Goal: Transaction & Acquisition: Purchase product/service

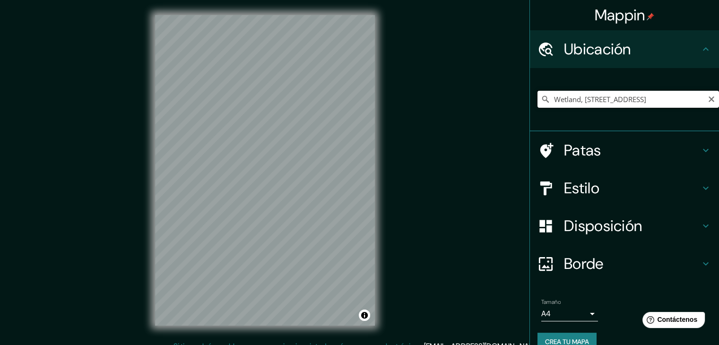
click at [581, 97] on input "Wetland, [STREET_ADDRESS]" at bounding box center [629, 99] width 182 height 17
click at [709, 102] on icon "Claro" at bounding box center [712, 99] width 6 height 6
paste input "Humedal de Astilleros"
type input "Chileweg, 8636 Wald, Suiza"
click at [708, 101] on icon "Claro" at bounding box center [712, 100] width 8 height 8
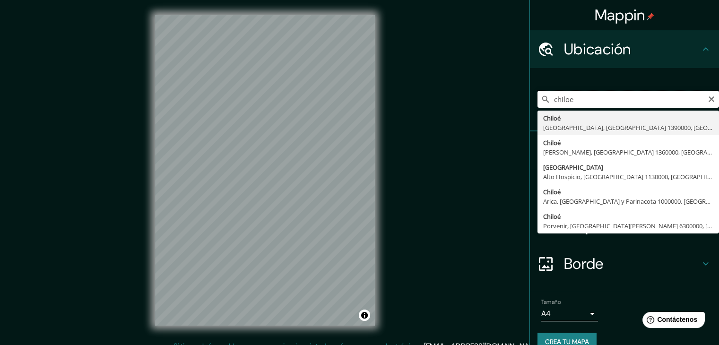
click at [673, 99] on input "chiloe" at bounding box center [629, 99] width 182 height 17
type input "c"
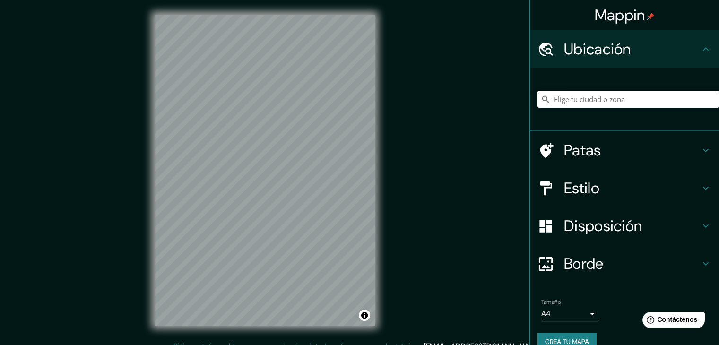
click at [567, 98] on input "Elige tu ciudad o zona" at bounding box center [629, 99] width 182 height 17
paste input "Isla Lemuy o Isla Mechuque"
type input "Lemuy, Curicó, Región del Maule 3340000, Chile"
click at [365, 317] on button "Activar o desactivar atribución" at bounding box center [364, 315] width 11 height 11
click at [340, 312] on font "Mejora este mapa" at bounding box center [333, 315] width 48 height 7
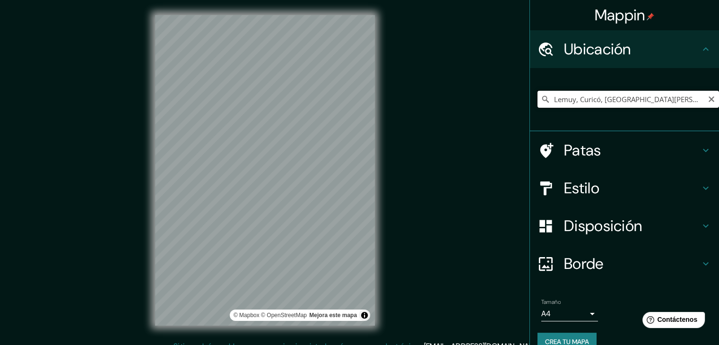
click at [612, 94] on input "Lemuy, Curicó, Región del Maule 3340000, Chile" at bounding box center [629, 99] width 182 height 17
click at [651, 101] on input "Lemuy, Curicó, Región del Maule 3340000, Chile" at bounding box center [629, 99] width 182 height 17
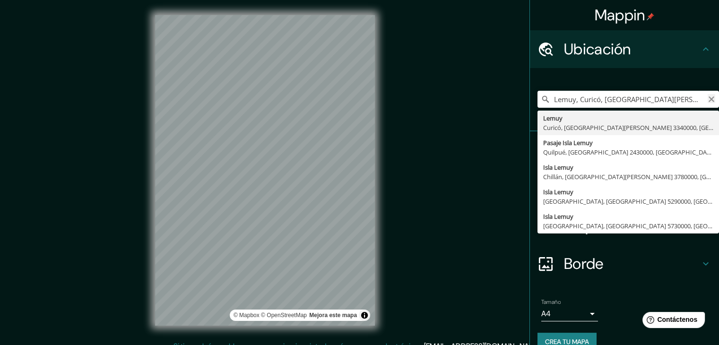
click at [708, 101] on icon "Claro" at bounding box center [712, 100] width 8 height 8
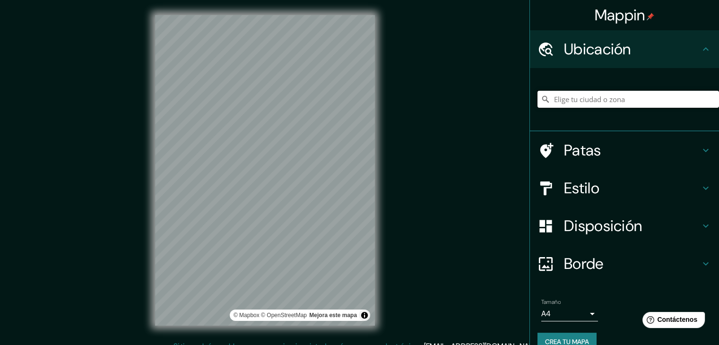
paste input "Dalcahue o Quinchao"
type input "Dalcahue o Quinchao"
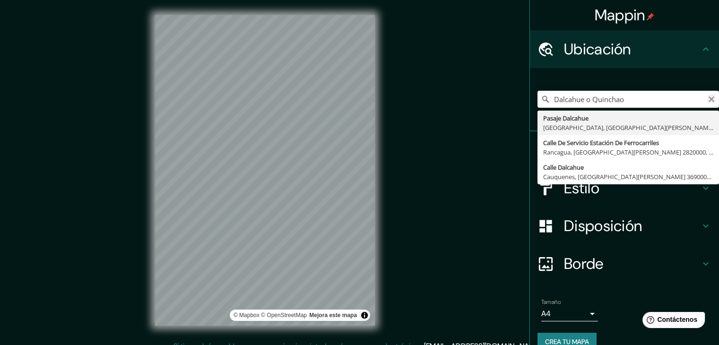
click at [709, 97] on icon "Claro" at bounding box center [712, 99] width 6 height 6
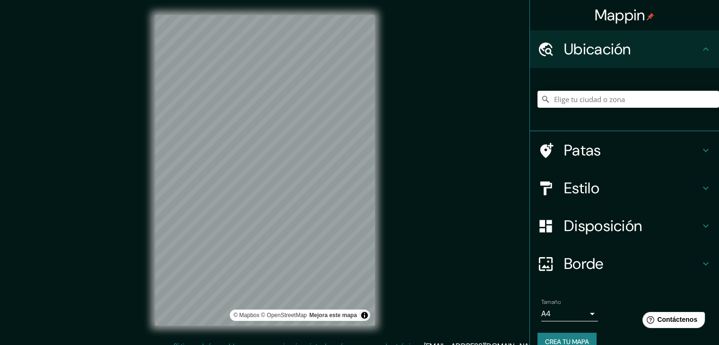
paste input "Humedales"
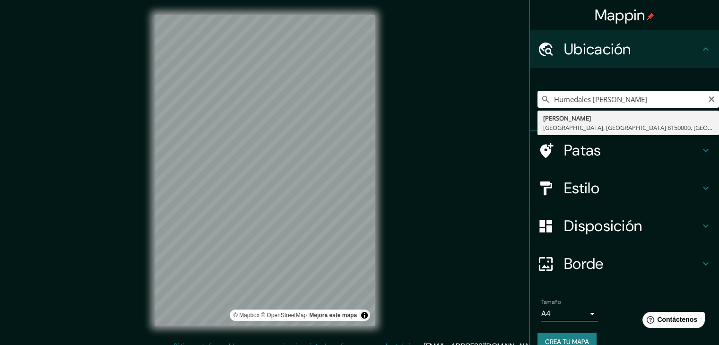
type input "Del Astillero, Puente Alto, Región Metropolitana de Santiago 8150000, Chile"
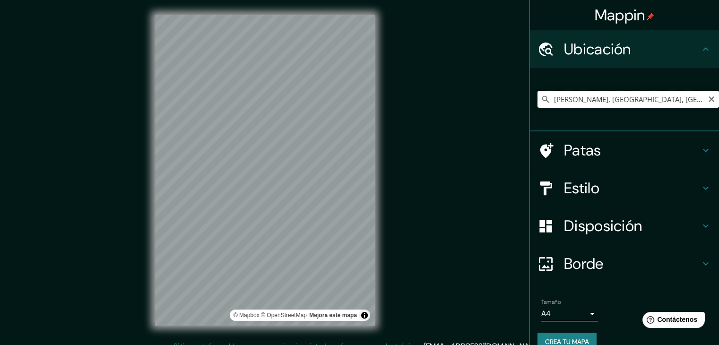
click at [554, 101] on input "Del Astillero, Puente Alto, Región Metropolitana de Santiago 8150000, Chile" at bounding box center [629, 99] width 182 height 17
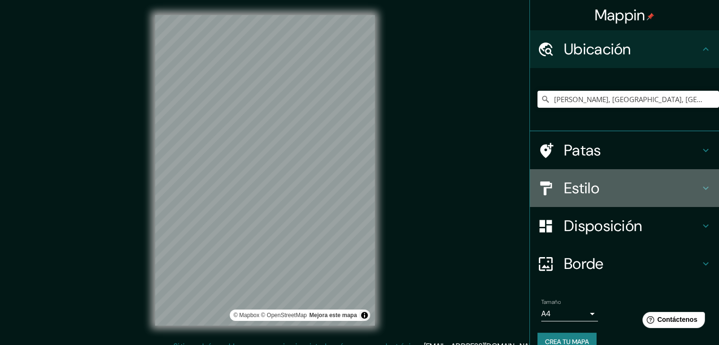
click at [700, 192] on icon at bounding box center [705, 188] width 11 height 11
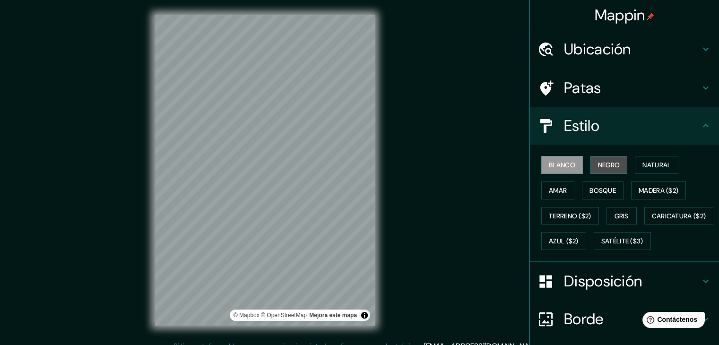
click at [598, 162] on font "Negro" at bounding box center [609, 165] width 22 height 9
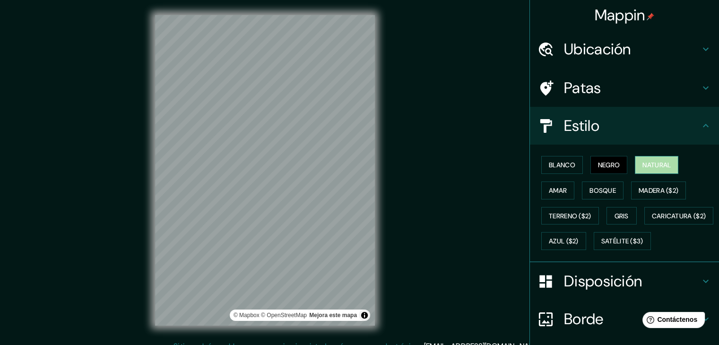
click at [654, 162] on font "Natural" at bounding box center [657, 165] width 28 height 9
click at [553, 190] on font "Amar" at bounding box center [558, 190] width 18 height 9
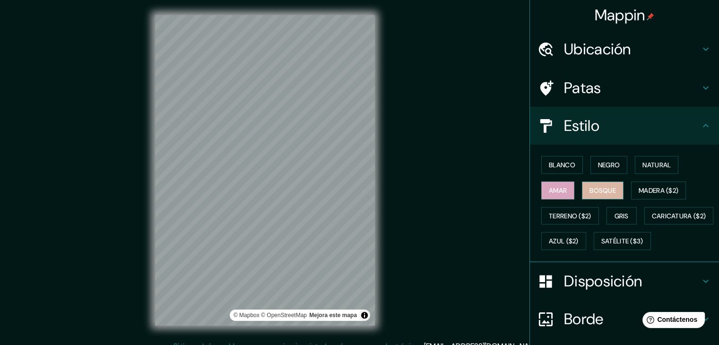
click at [600, 190] on font "Bosque" at bounding box center [603, 190] width 26 height 9
click at [652, 183] on button "Madera ($2)" at bounding box center [658, 191] width 55 height 18
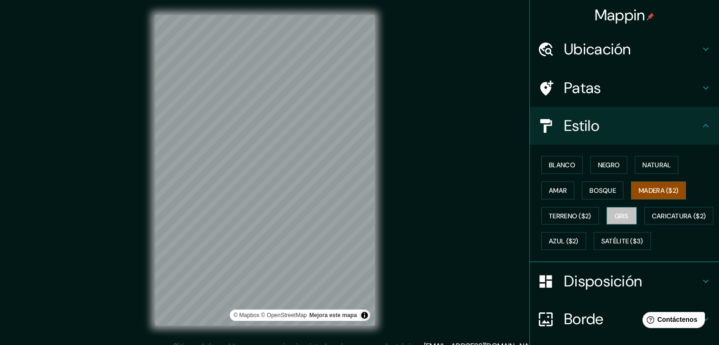
click at [615, 213] on font "Gris" at bounding box center [622, 216] width 14 height 9
click at [578, 217] on font "Terreno ($2)" at bounding box center [570, 216] width 43 height 9
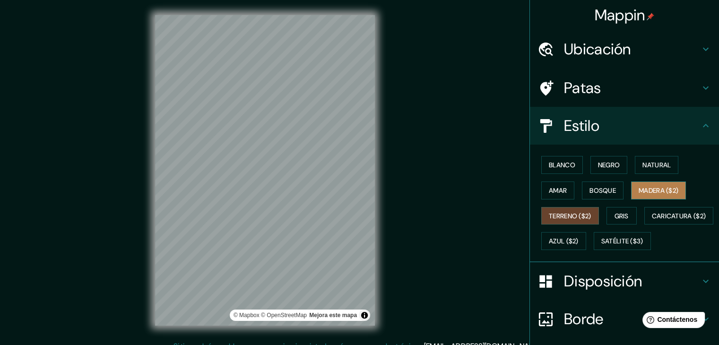
click at [667, 190] on font "Madera ($2)" at bounding box center [659, 190] width 40 height 9
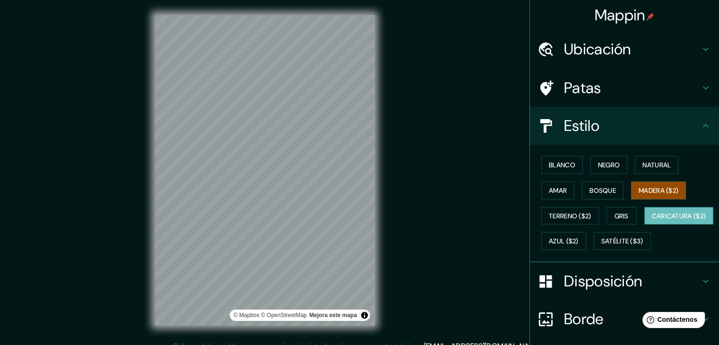
click at [652, 220] on font "Caricatura ($2)" at bounding box center [679, 216] width 54 height 9
click at [579, 237] on font "Azul ($2)" at bounding box center [564, 241] width 30 height 9
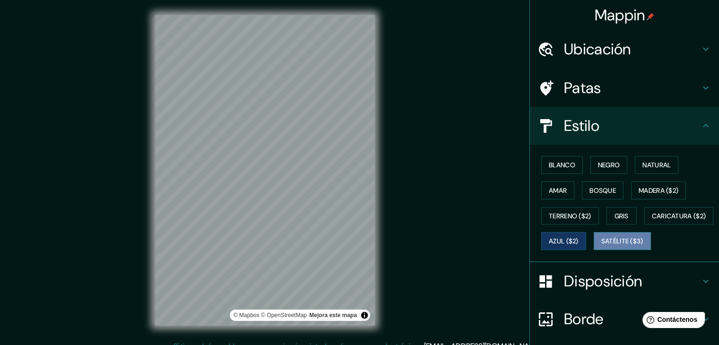
click at [601, 246] on font "Satélite ($3)" at bounding box center [622, 241] width 42 height 9
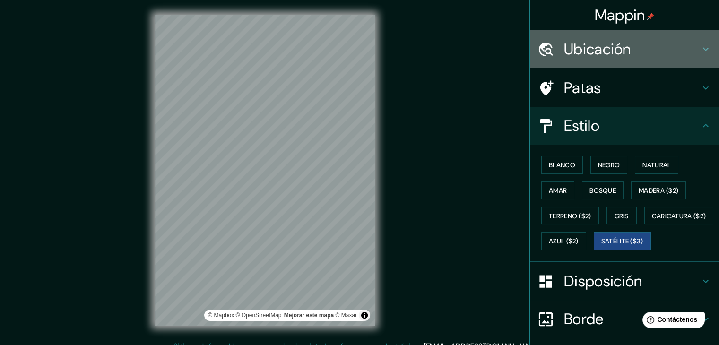
click at [583, 49] on font "Ubicación" at bounding box center [597, 49] width 67 height 20
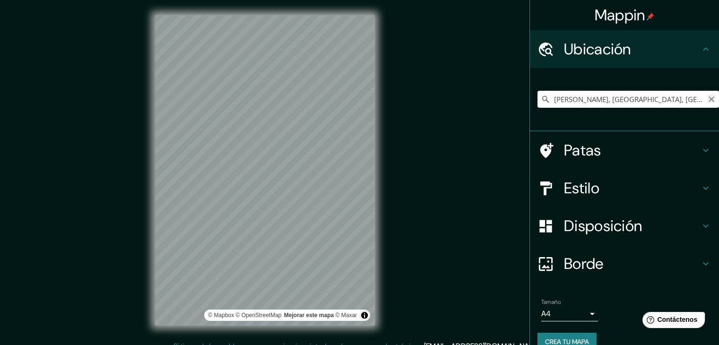
click at [708, 98] on icon "Claro" at bounding box center [712, 100] width 8 height 8
paste input "🔹 4. Emplazamiento en Isla Remota - Isla Lemuy o Isla Mechuque"
type input "Isla, Provincia de San Luis, Argentina"
click at [708, 99] on icon "Claro" at bounding box center [712, 100] width 8 height 8
paste input "Landes Mussels S.A."
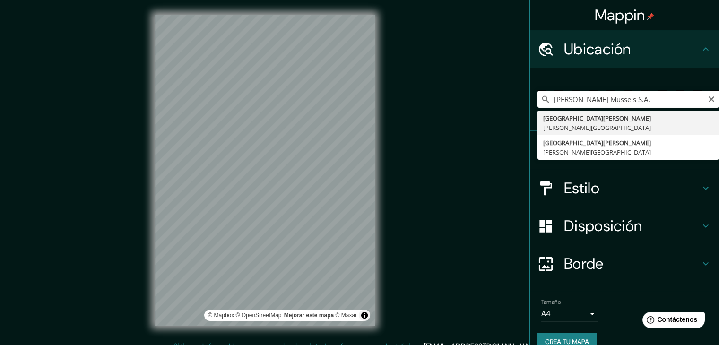
type input "Landes Mussels S.A."
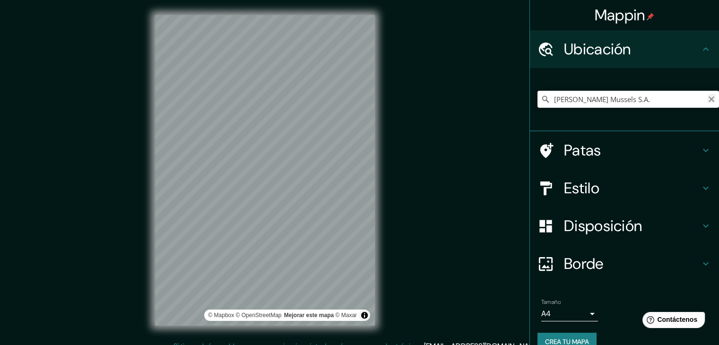
click at [708, 97] on icon "Claro" at bounding box center [712, 100] width 8 height 8
click at [664, 93] on input "Elige tu ciudad o zona" at bounding box center [629, 99] width 182 height 17
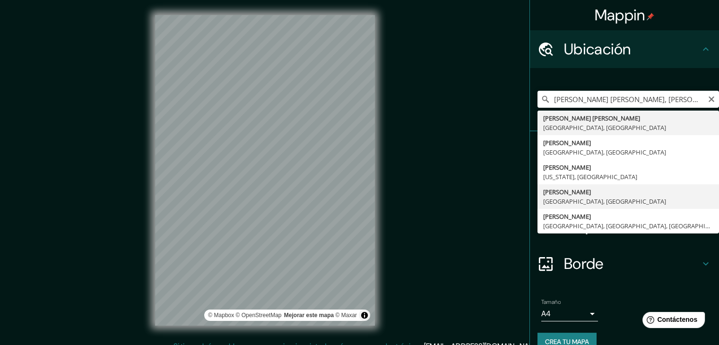
type input "Castro, Región de Los Lagos, Chile"
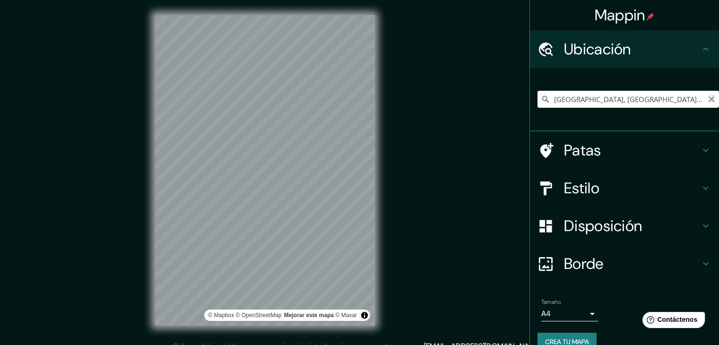
click at [708, 102] on icon "Claro" at bounding box center [712, 100] width 8 height 8
paste input "Sabores dalcahue"
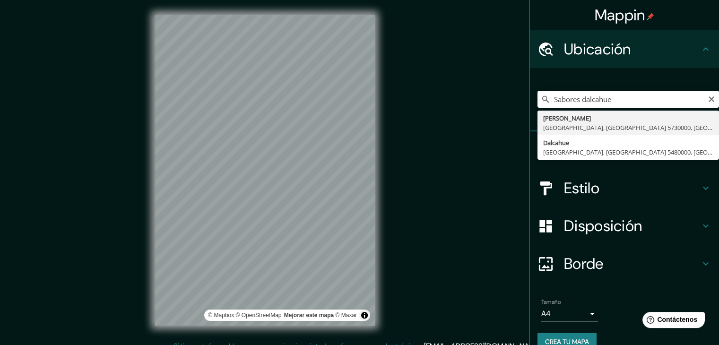
type input "Ramón Freire, Dalcahue, Región de Los Lagos 5730000, Chile"
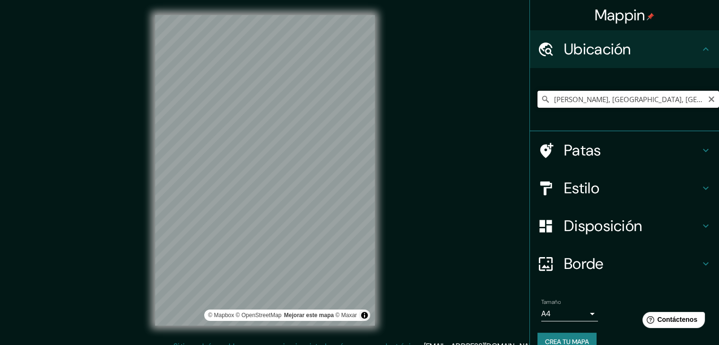
click at [592, 99] on input "Ramón Freire, Dalcahue, Región de Los Lagos 5730000, Chile" at bounding box center [629, 99] width 182 height 17
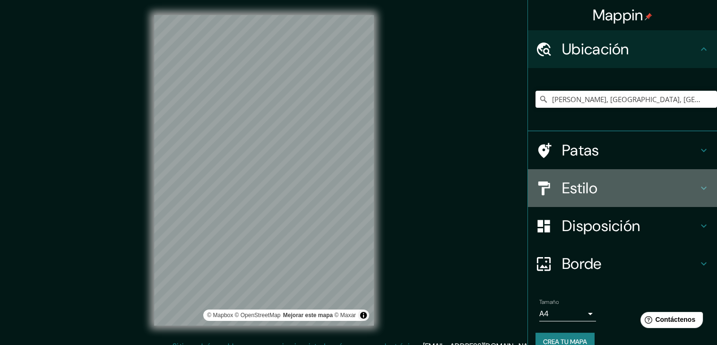
click at [603, 184] on h4 "Estilo" at bounding box center [630, 188] width 136 height 19
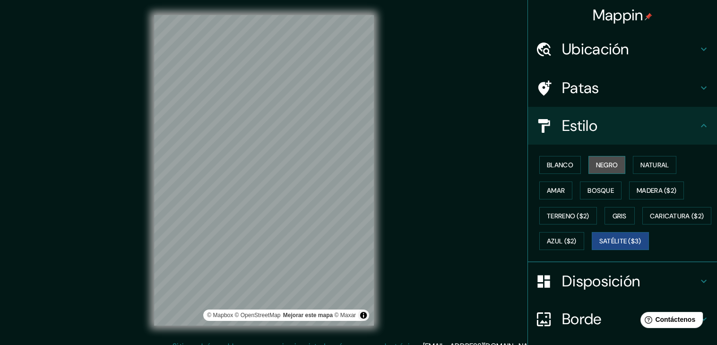
click at [597, 163] on font "Negro" at bounding box center [607, 165] width 22 height 9
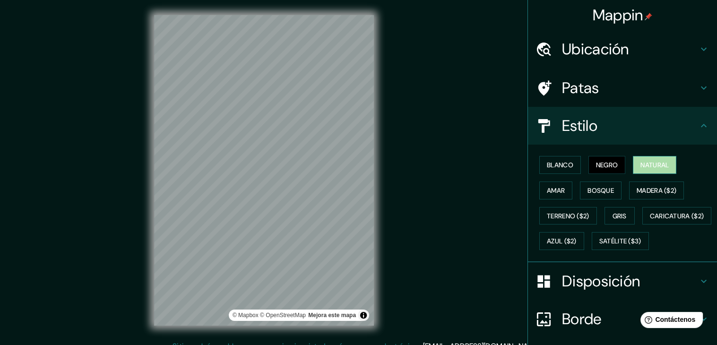
click at [641, 165] on font "Natural" at bounding box center [655, 165] width 28 height 9
click at [573, 157] on button "Blanco" at bounding box center [560, 165] width 42 height 18
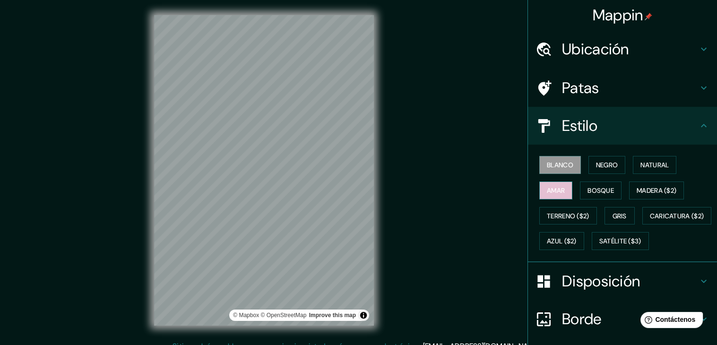
click at [560, 193] on button "Amar" at bounding box center [555, 191] width 33 height 18
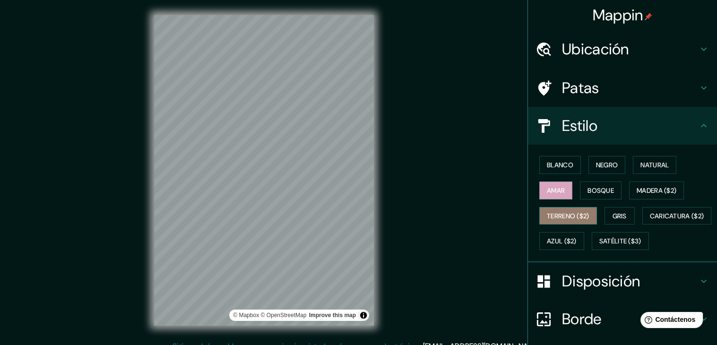
click at [560, 210] on font "Terreno ($2)" at bounding box center [568, 216] width 43 height 12
click at [615, 218] on font "Gris" at bounding box center [620, 216] width 14 height 9
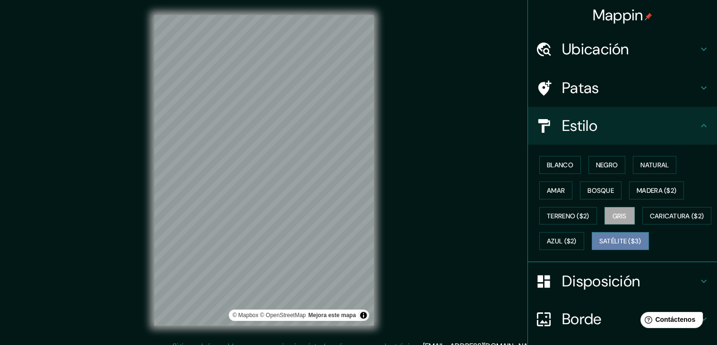
click at [600, 246] on font "Satélite ($3)" at bounding box center [621, 241] width 42 height 9
click at [669, 89] on h4 "Patas" at bounding box center [630, 87] width 136 height 19
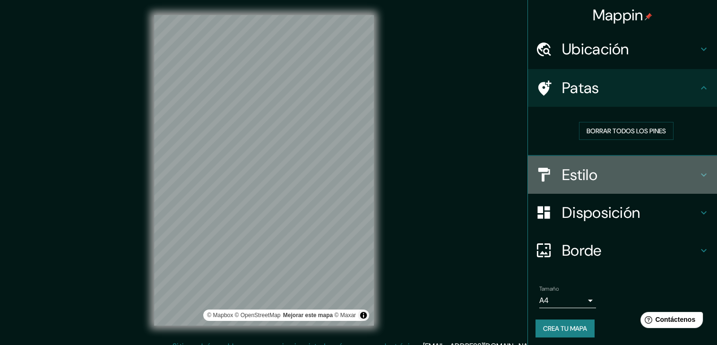
click at [633, 172] on h4 "Estilo" at bounding box center [630, 174] width 136 height 19
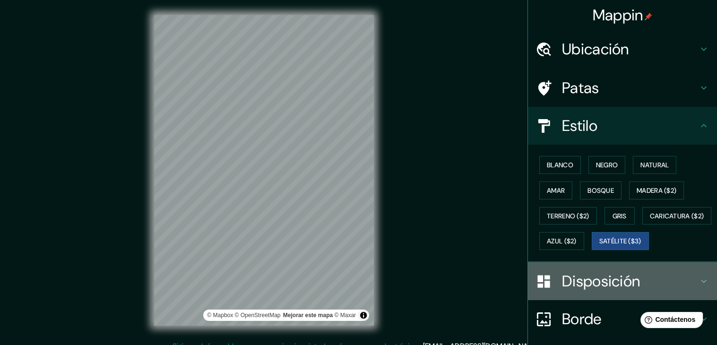
click at [593, 291] on font "Disposición" at bounding box center [601, 281] width 78 height 20
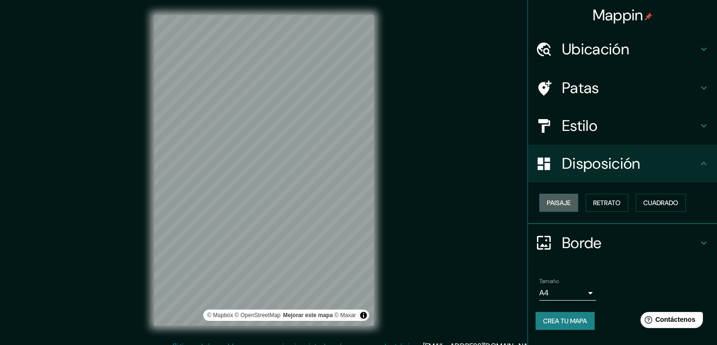
click at [563, 199] on font "Paisaje" at bounding box center [559, 203] width 24 height 9
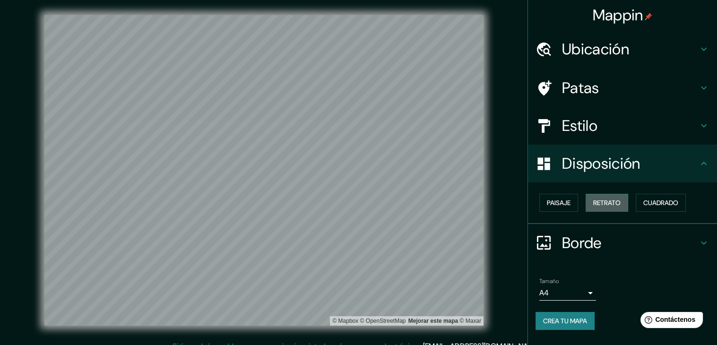
click at [613, 205] on font "Retrato" at bounding box center [606, 203] width 27 height 9
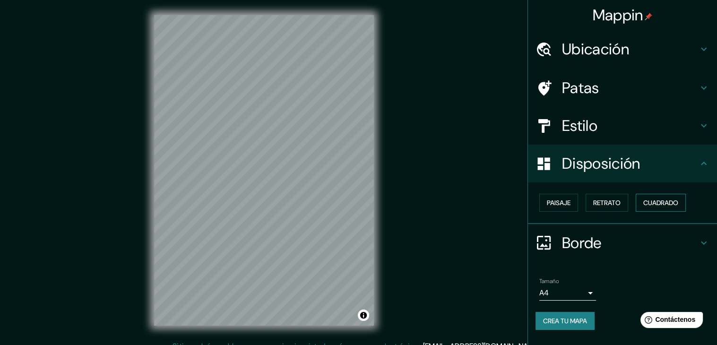
click at [659, 200] on font "Cuadrado" at bounding box center [660, 203] width 35 height 9
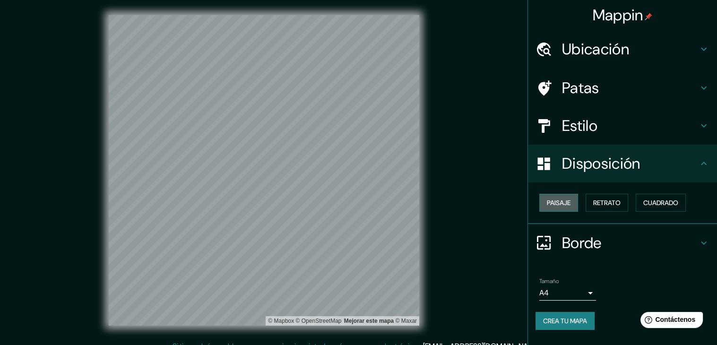
click at [562, 197] on font "Paisaje" at bounding box center [559, 203] width 24 height 12
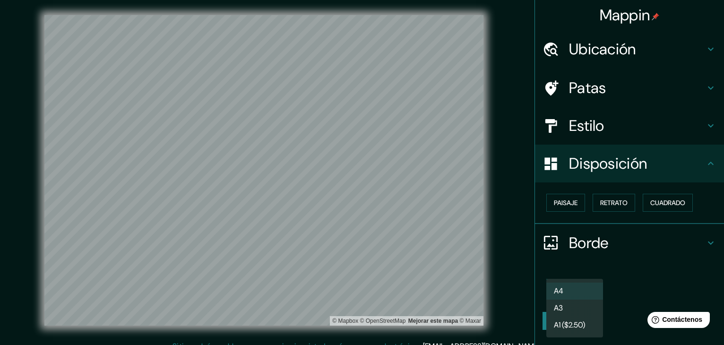
click at [577, 295] on body "Mappin Ubicación Ramón Freire, Dalcahue, Región de Los Lagos 5730000, Chile Pat…" at bounding box center [362, 172] width 724 height 345
click at [573, 306] on li "A3" at bounding box center [575, 308] width 57 height 17
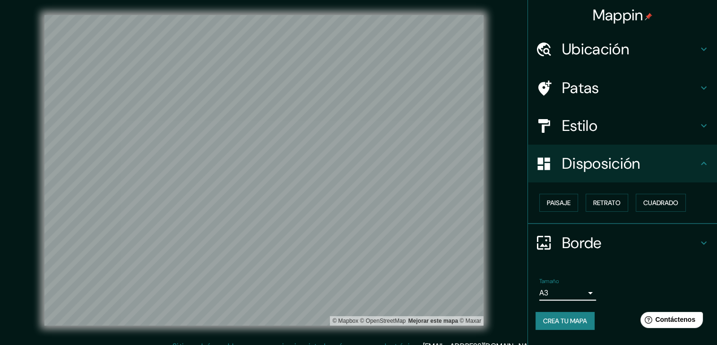
click at [571, 317] on font "Crea tu mapa" at bounding box center [565, 321] width 44 height 9
